Goal: Information Seeking & Learning: Learn about a topic

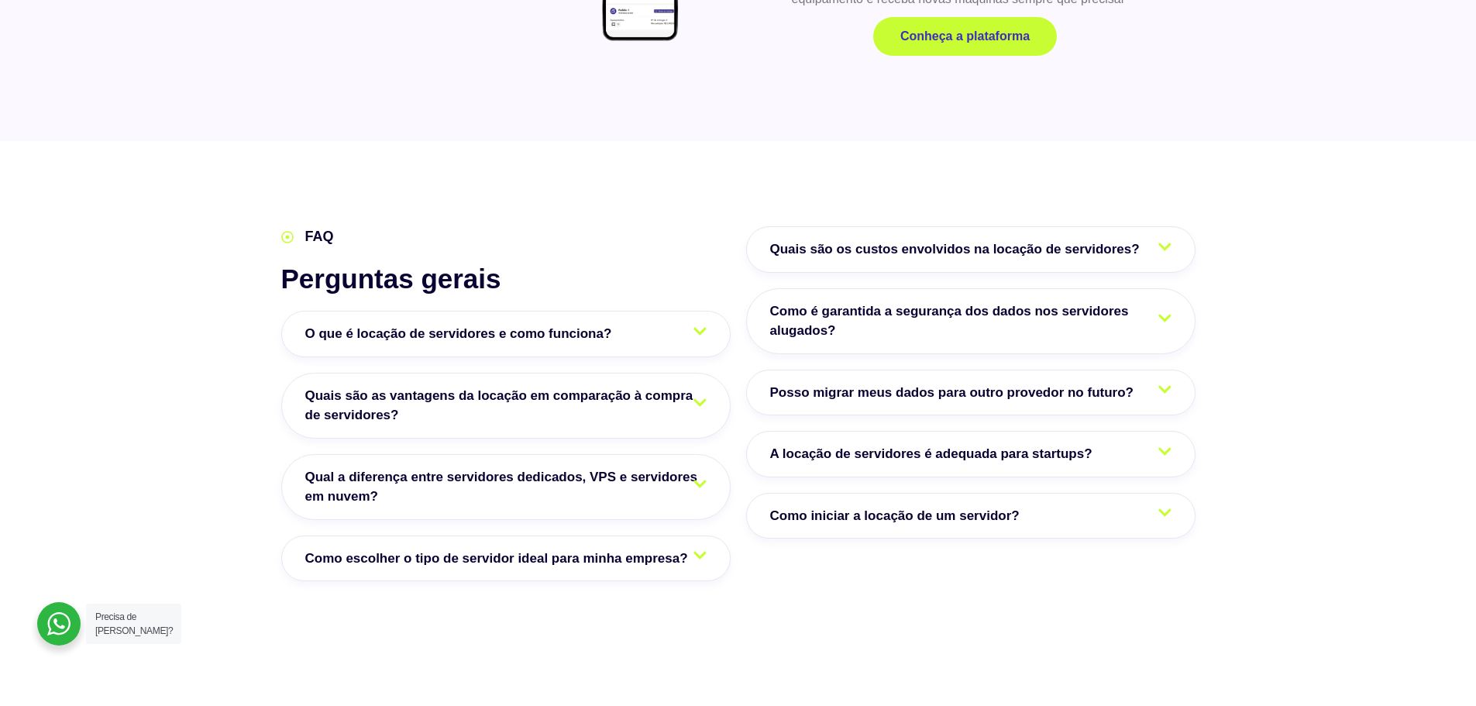
scroll to position [2247, 0]
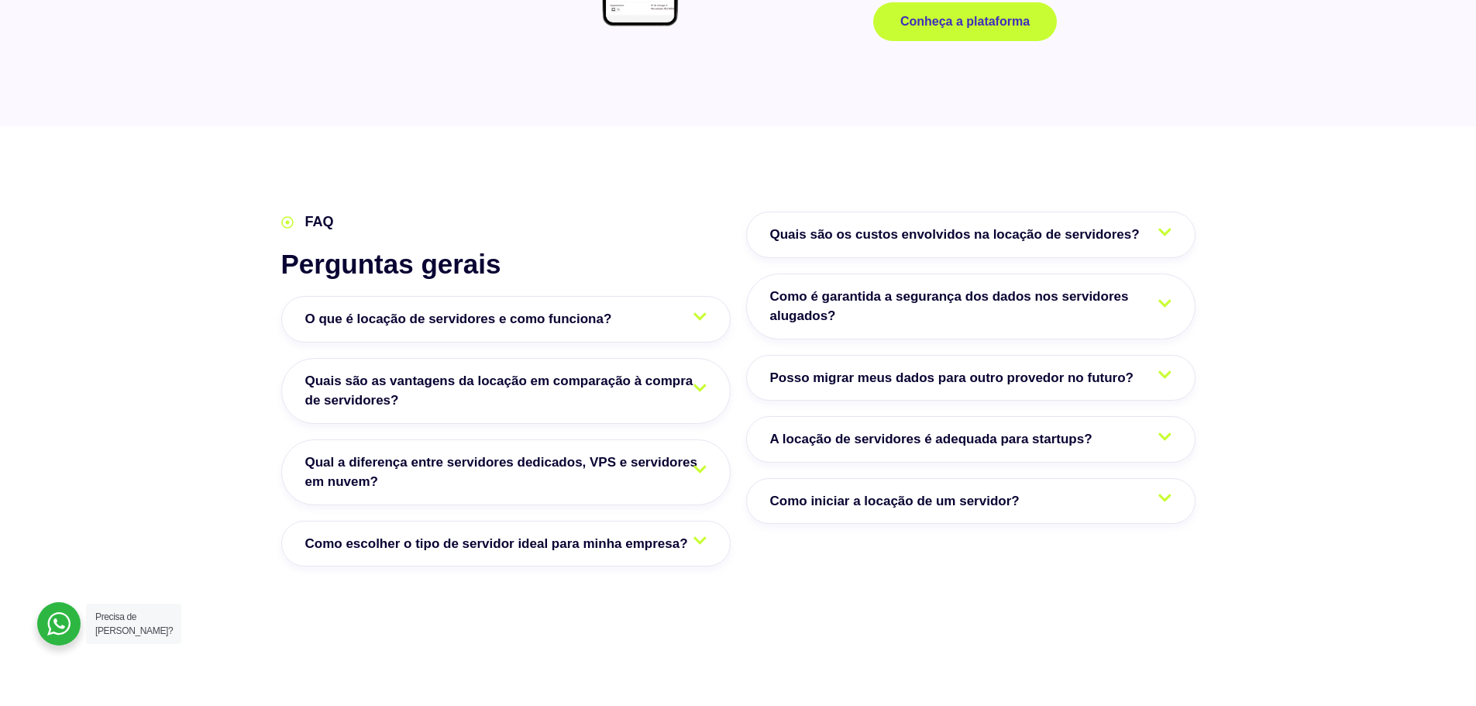
click at [392, 532] on link "Como escolher o tipo de servidor ideal para minha empresa?" at bounding box center [505, 544] width 449 height 46
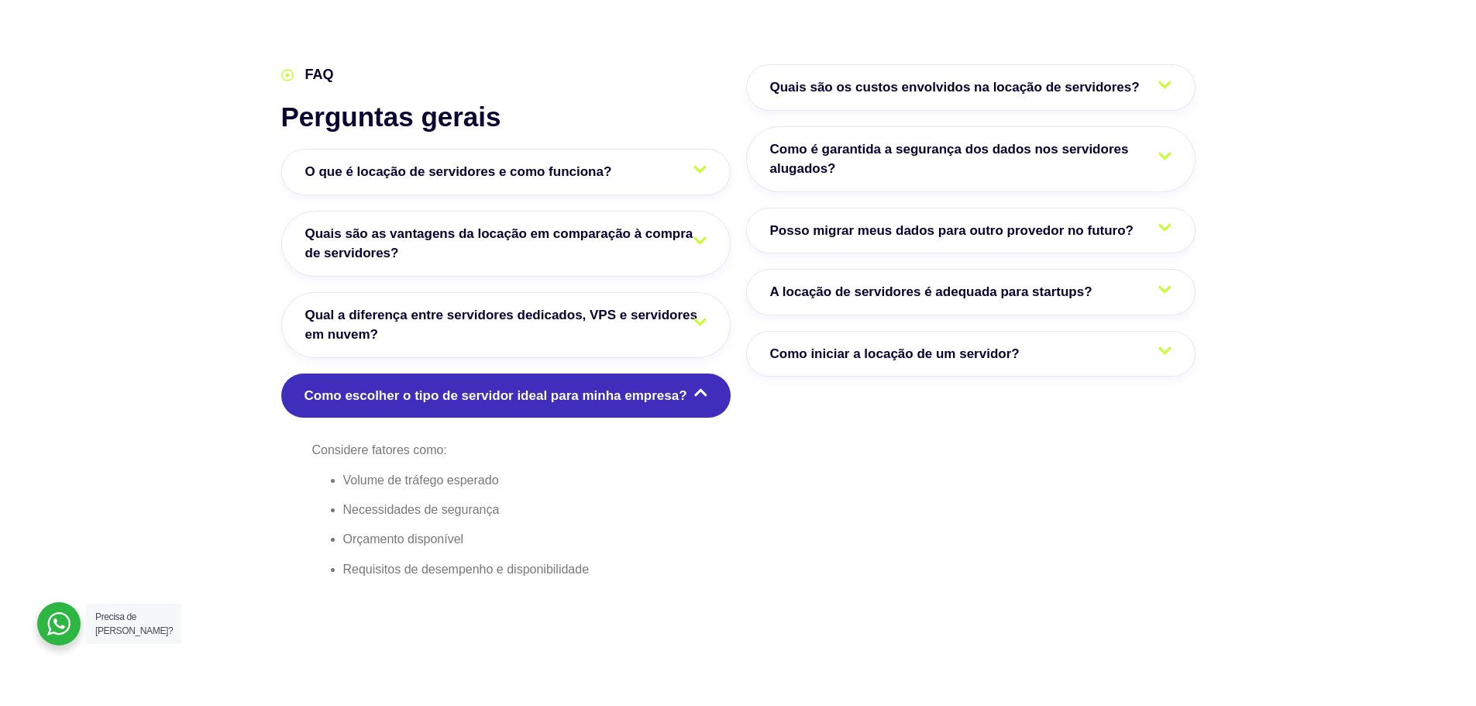
scroll to position [2402, 0]
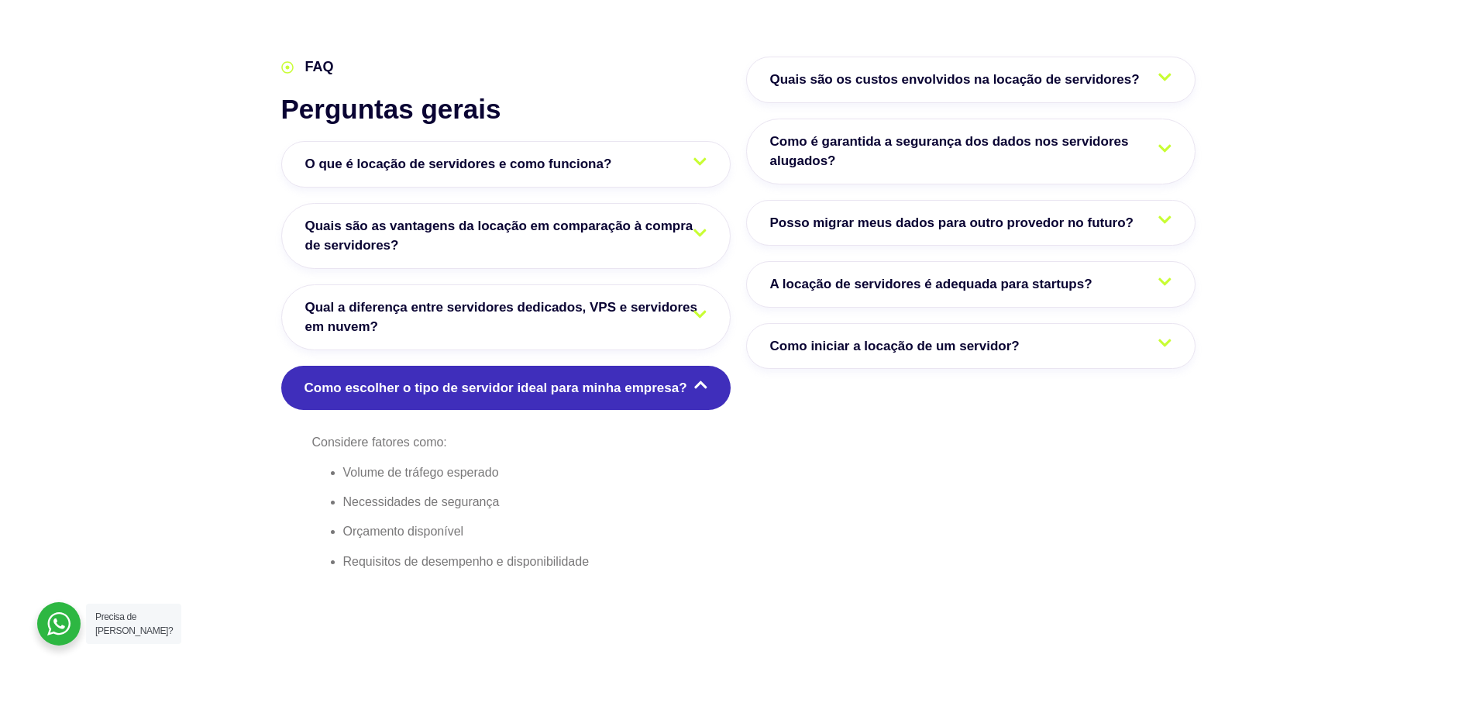
click at [950, 139] on span "Como é garantida a segurança dos dados nos servidores alugados?" at bounding box center [970, 152] width 401 height 40
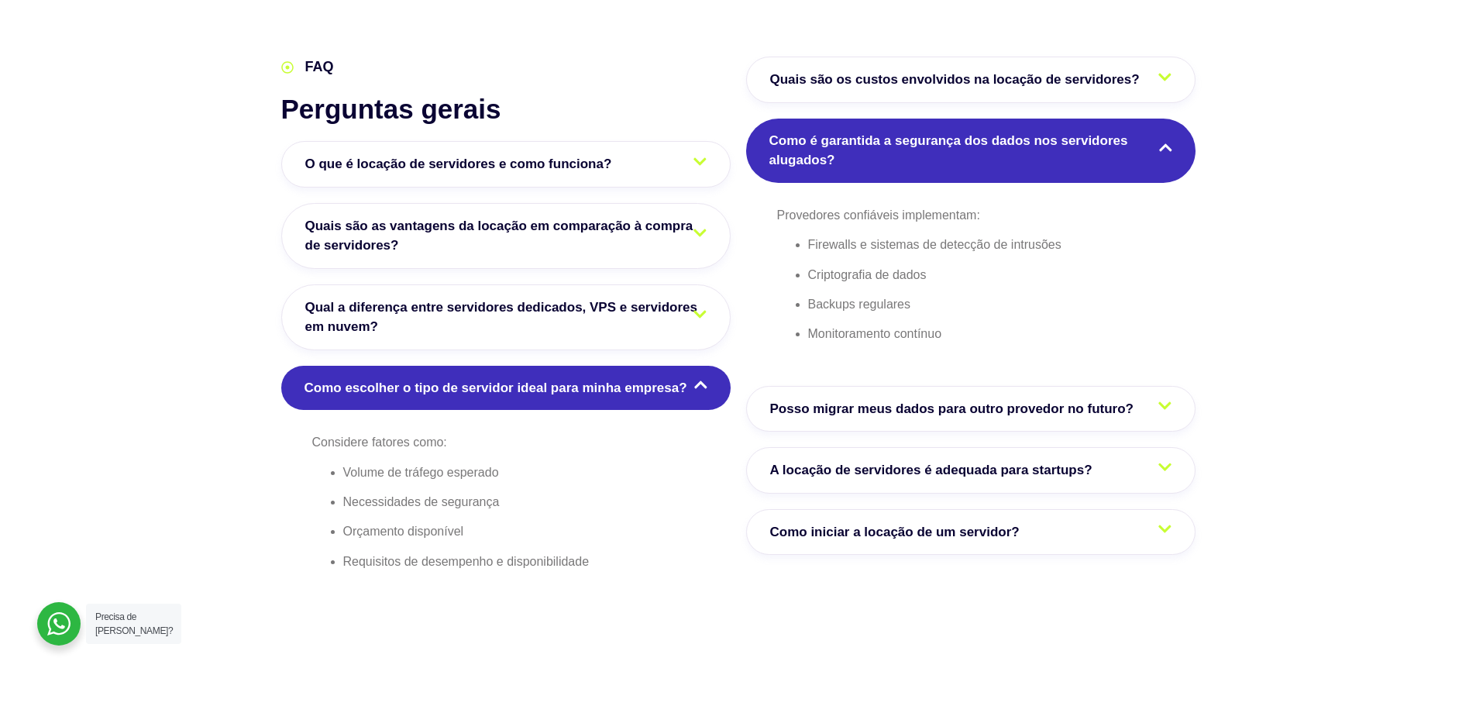
click at [1003, 426] on link "Posso migrar meus dados para outro provedor no futuro?" at bounding box center [970, 409] width 449 height 46
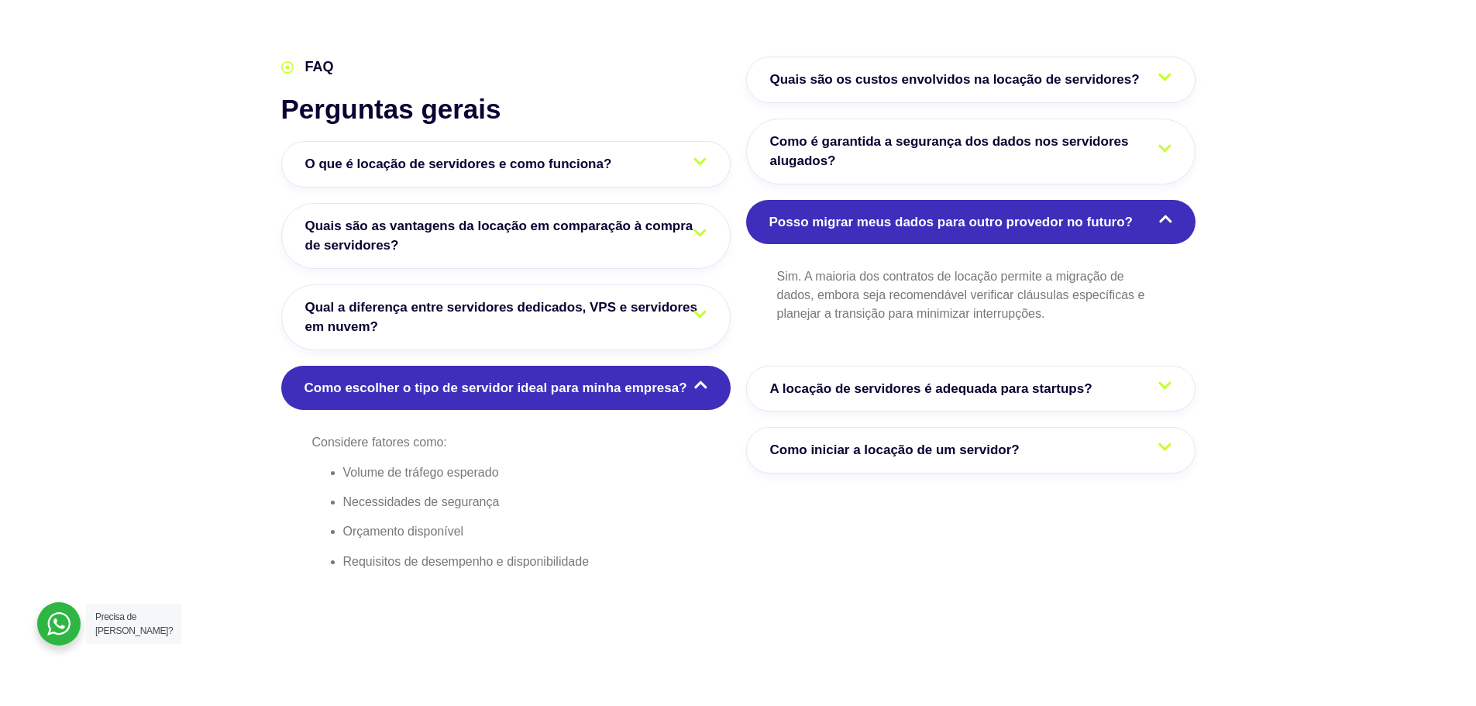
click at [917, 390] on span "A locação de servidores é adequada para startups?" at bounding box center [935, 389] width 330 height 20
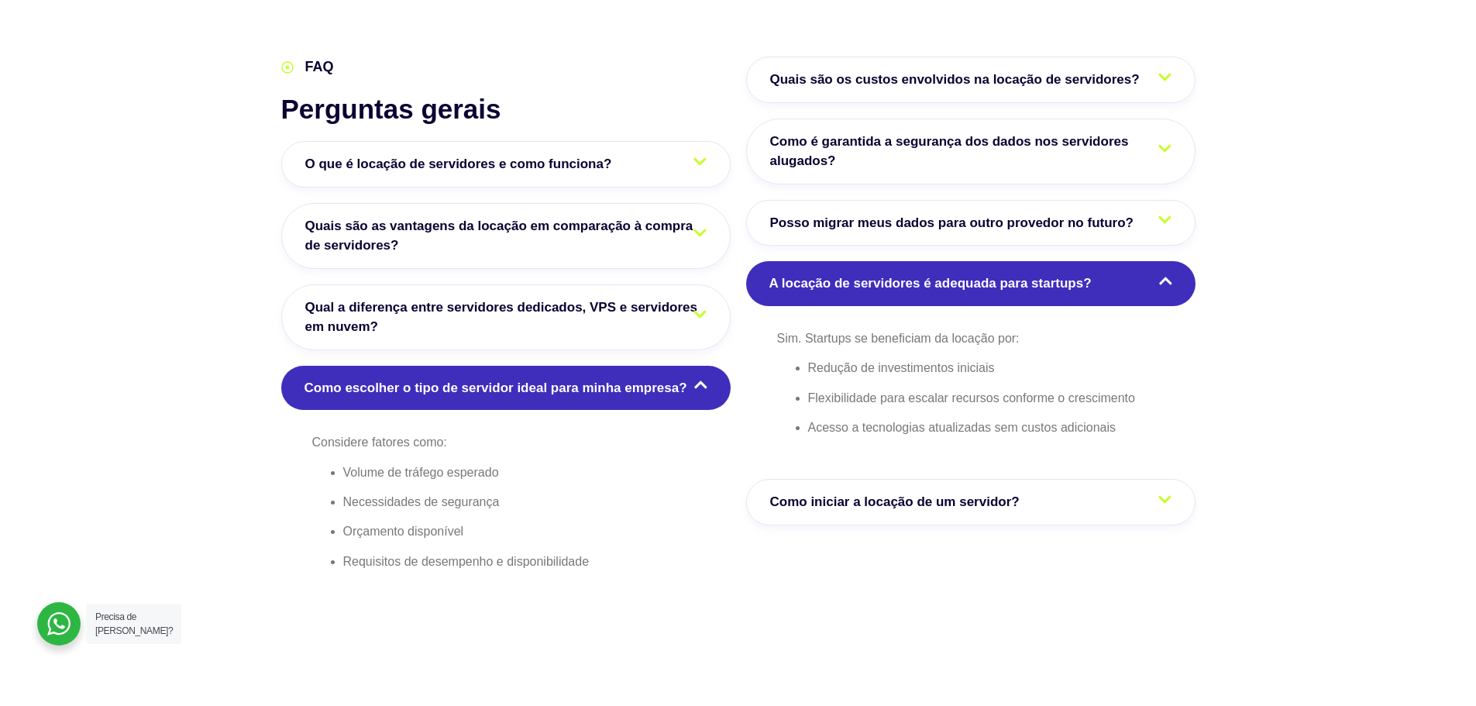
click at [949, 494] on span "Como iniciar a locação de um servidor?" at bounding box center [898, 502] width 257 height 20
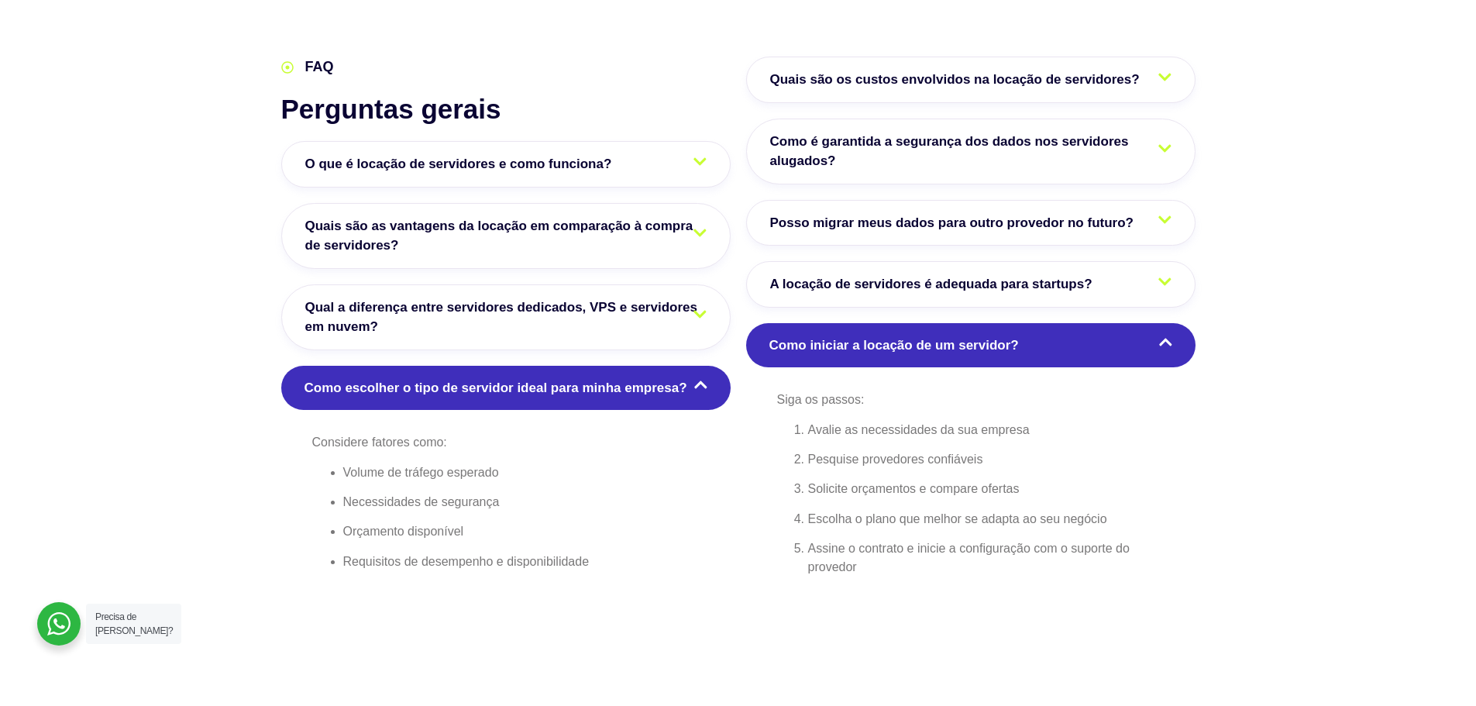
click at [919, 137] on span "Como é garantida a segurança dos dados nos servidores alugados?" at bounding box center [970, 152] width 401 height 40
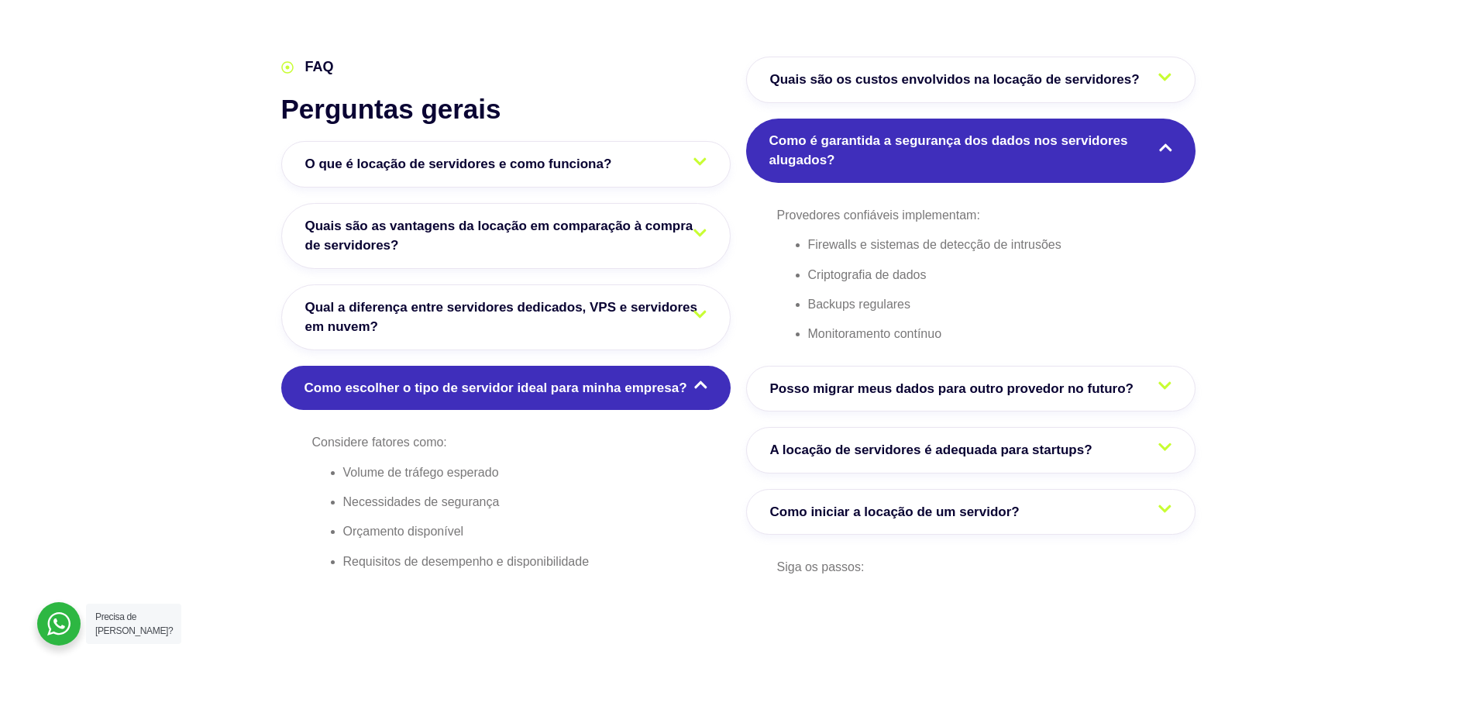
click at [930, 88] on span "Quais são os custos envolvidos na locação de servidores?" at bounding box center [958, 80] width 377 height 20
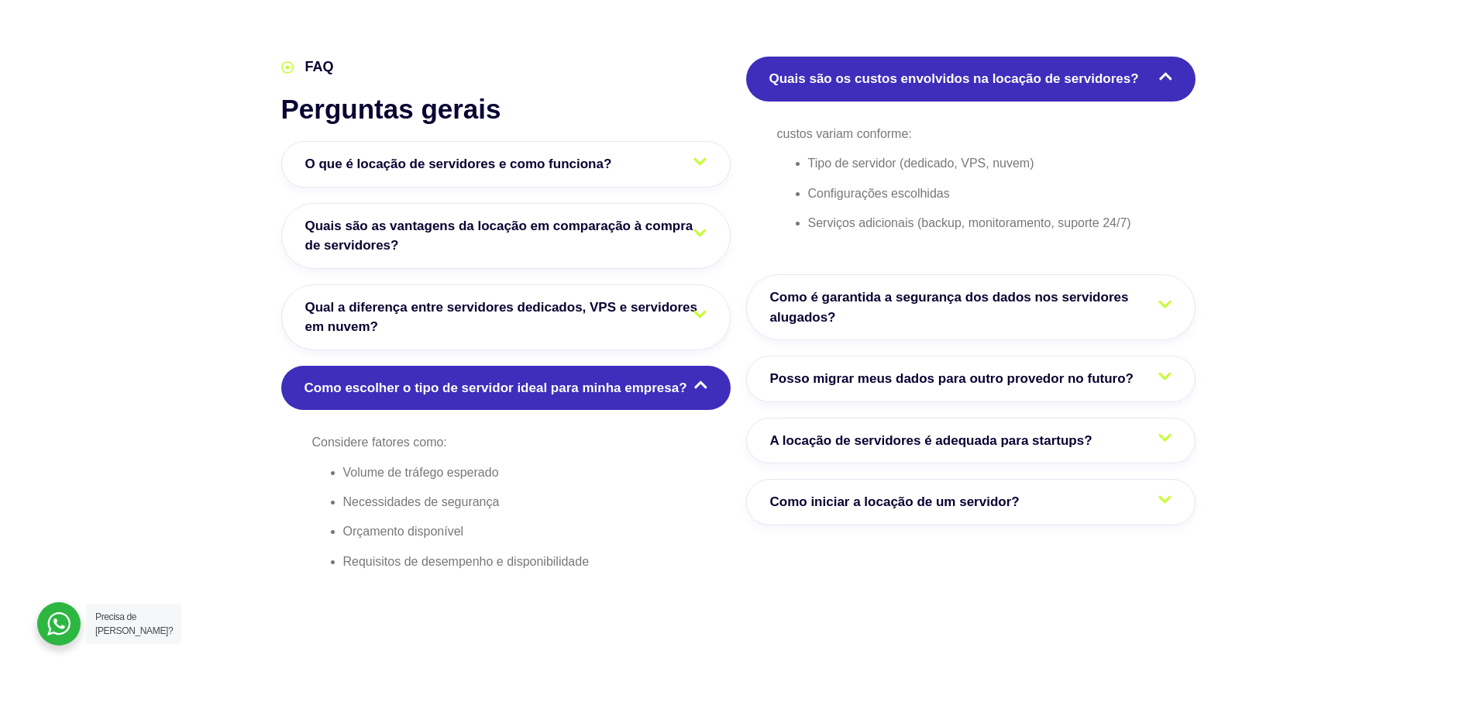
click at [399, 305] on span "Qual a diferença entre servidores dedicados, VPS e servidores em nuvem?" at bounding box center [505, 318] width 401 height 40
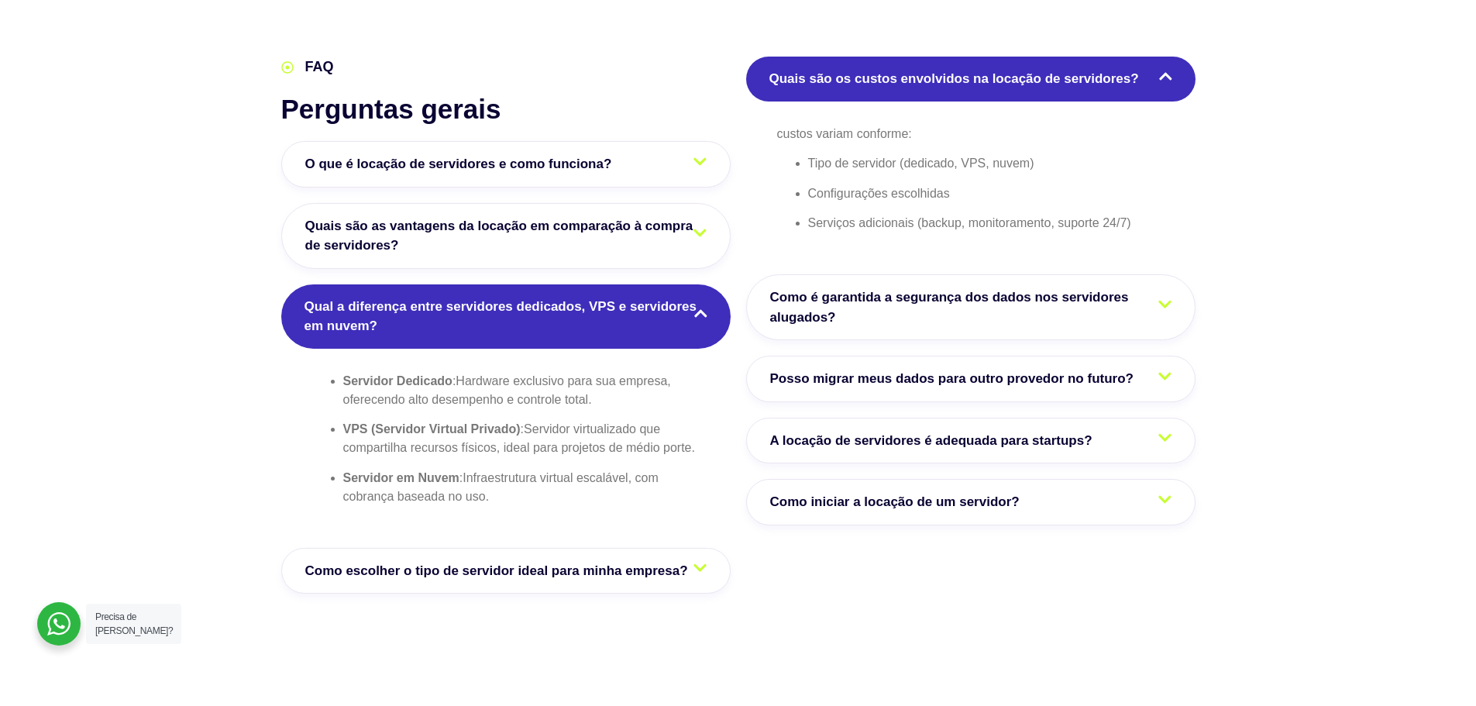
click at [511, 249] on span "Quais são as vantagens da locação em comparação à compra de servidores?" at bounding box center [505, 236] width 401 height 40
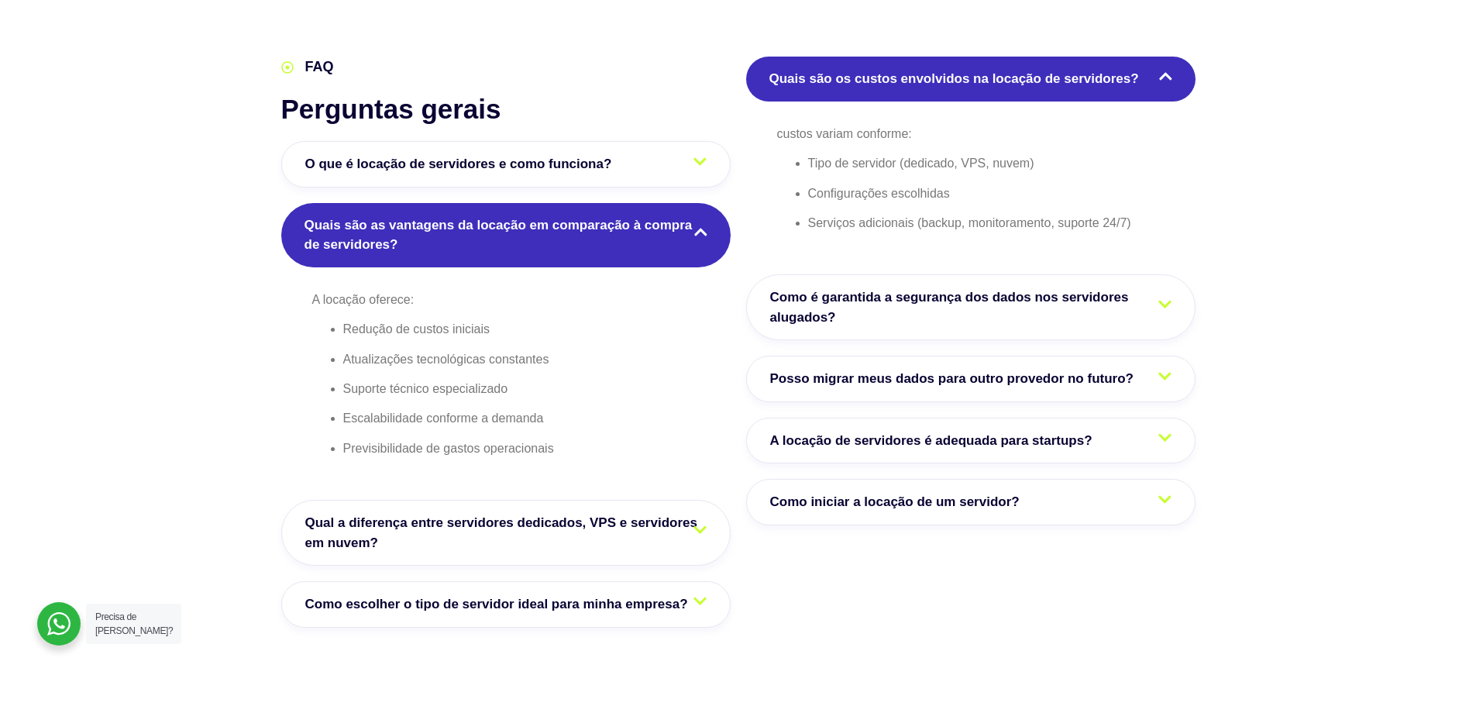
click at [561, 520] on span "Qual a diferença entre servidores dedicados, VPS e servidores em nuvem?" at bounding box center [505, 533] width 401 height 40
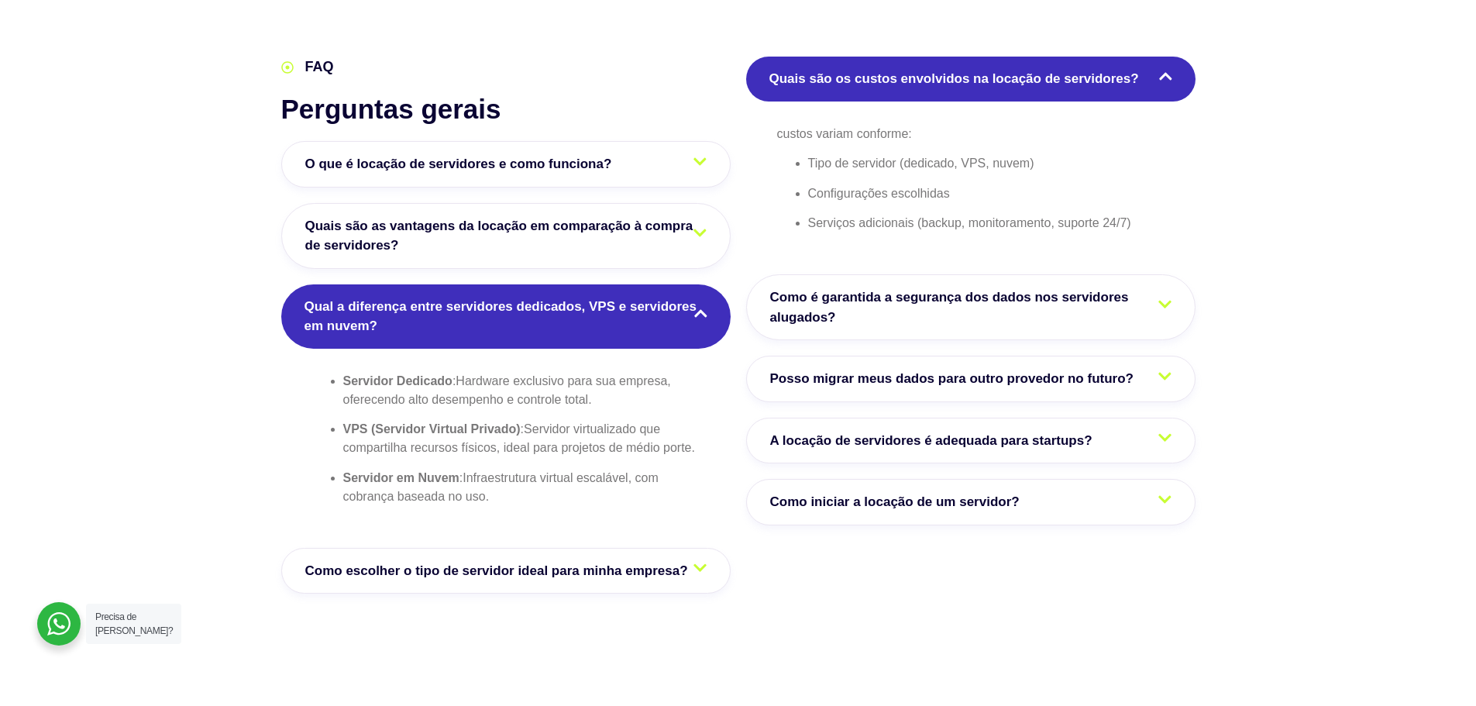
click at [1171, 657] on section "FAQ Perguntas gerais O que é locação de servidores e como funciona? A locação d…" at bounding box center [738, 332] width 1476 height 723
